Goal: Task Accomplishment & Management: Complete application form

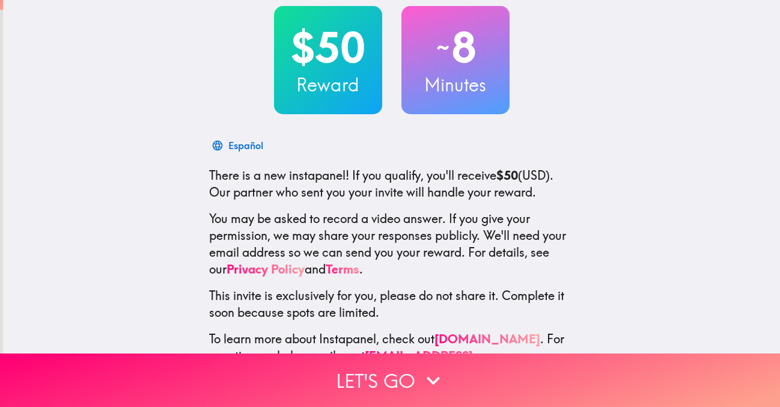
scroll to position [101, 0]
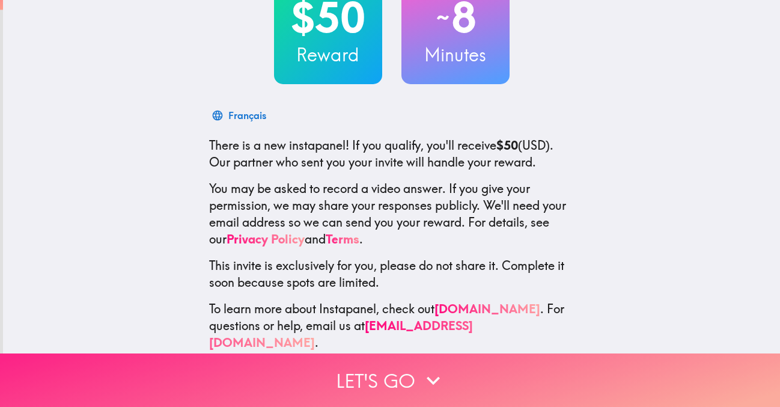
click at [418, 379] on button "Let's go" at bounding box center [390, 379] width 780 height 53
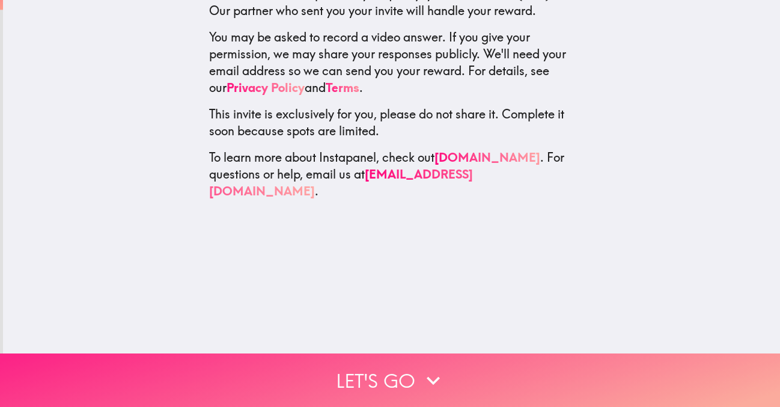
scroll to position [0, 0]
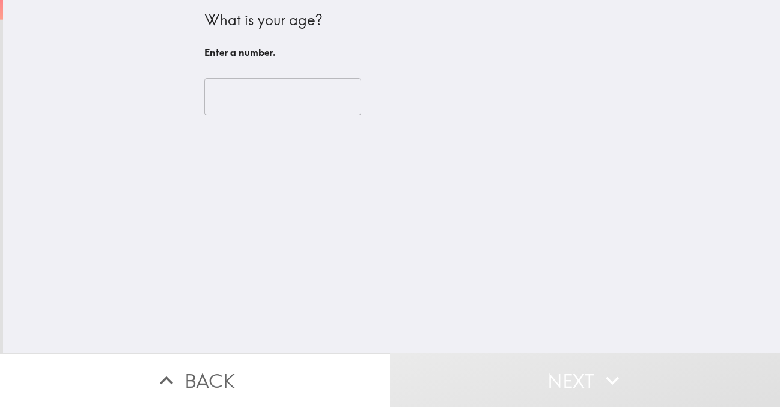
click at [306, 102] on input "number" at bounding box center [282, 96] width 157 height 37
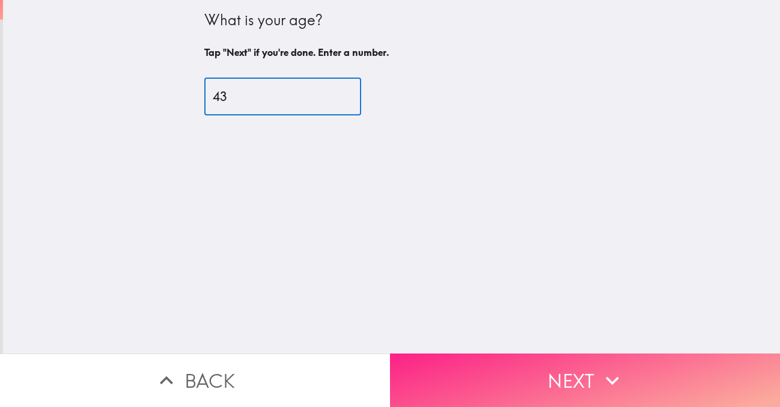
type input "43"
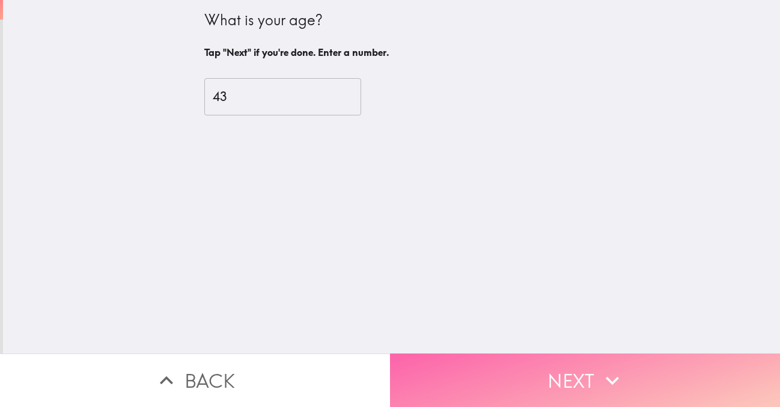
click at [558, 369] on button "Next" at bounding box center [585, 379] width 390 height 53
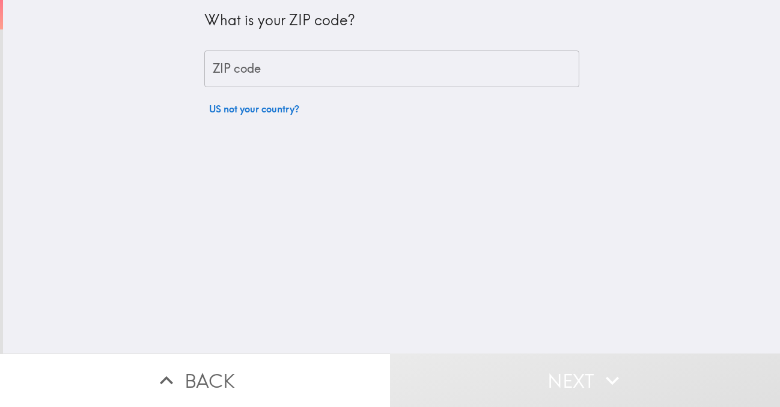
click at [412, 75] on input "ZIP code" at bounding box center [391, 68] width 375 height 37
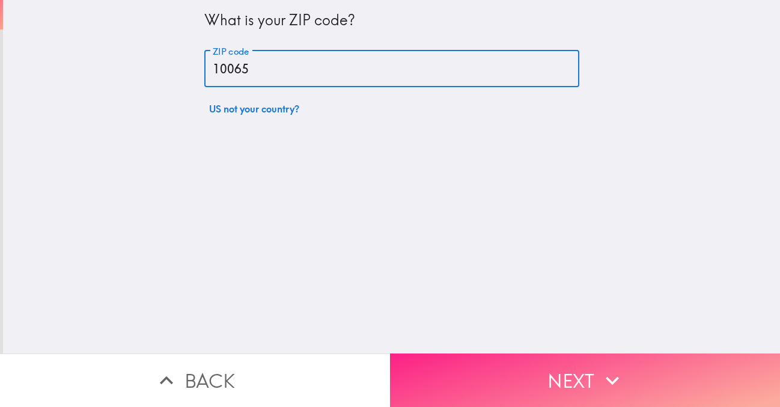
type input "10065"
click at [532, 378] on button "Next" at bounding box center [585, 379] width 390 height 53
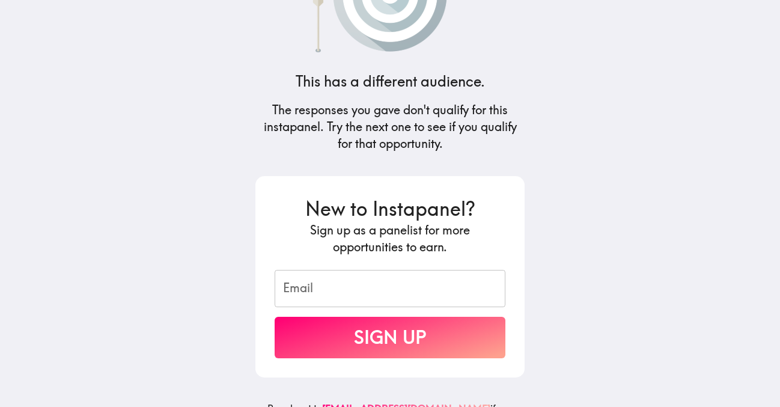
scroll to position [115, 0]
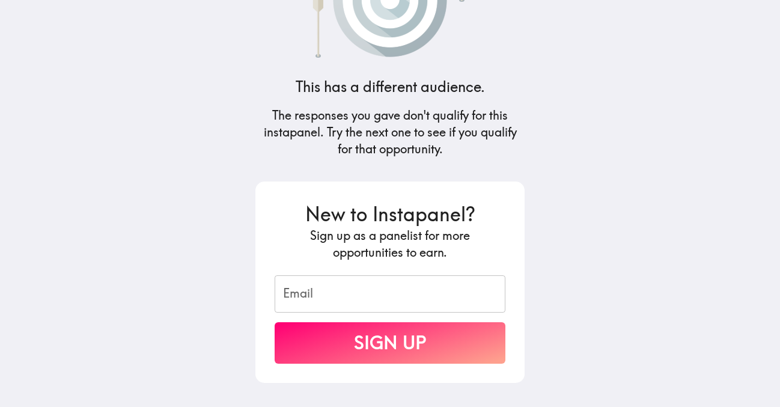
scroll to position [81, 0]
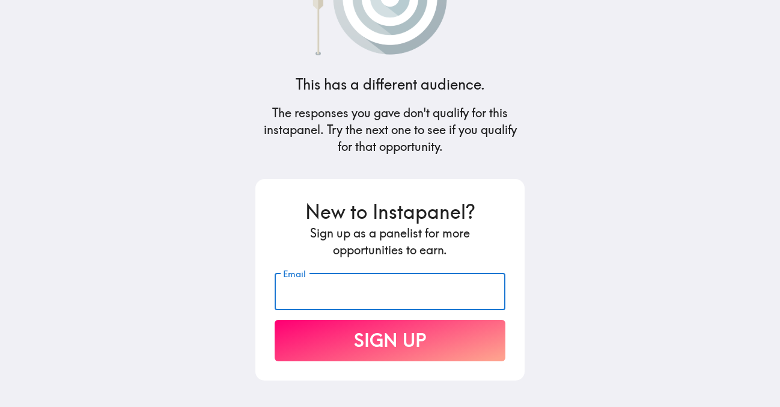
click at [452, 303] on input "Email" at bounding box center [390, 291] width 231 height 37
type input "[EMAIL_ADDRESS][DOMAIN_NAME]"
click at [483, 332] on button "Sign Up" at bounding box center [390, 340] width 231 height 41
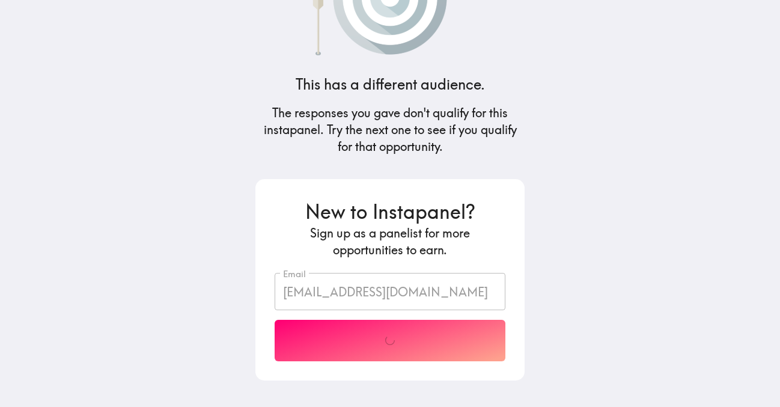
scroll to position [41, 0]
